Goal: Navigation & Orientation: Find specific page/section

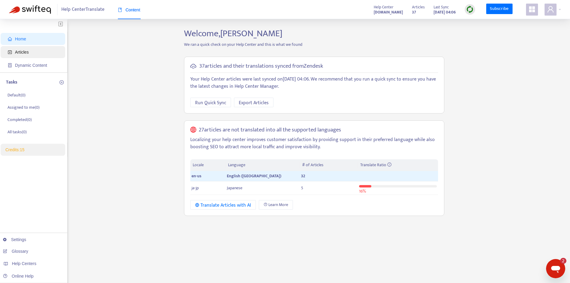
click at [21, 54] on span "Articles" at bounding box center [22, 52] width 14 height 5
